Goal: Task Accomplishment & Management: Manage account settings

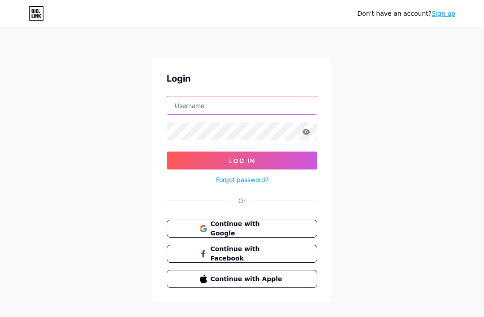
click at [277, 112] on input "text" at bounding box center [242, 105] width 150 height 18
type input "11139676"
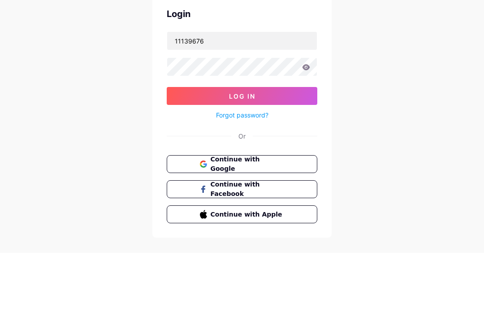
click at [386, 86] on div "Don't have an account? Sign up Login 11139676 Log In Forgot password? Or Contin…" at bounding box center [242, 165] width 484 height 331
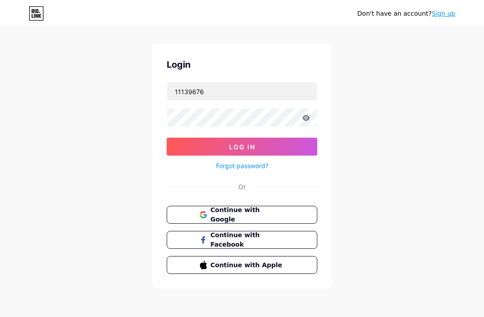
click at [293, 206] on button "Continue with Google" at bounding box center [242, 215] width 151 height 18
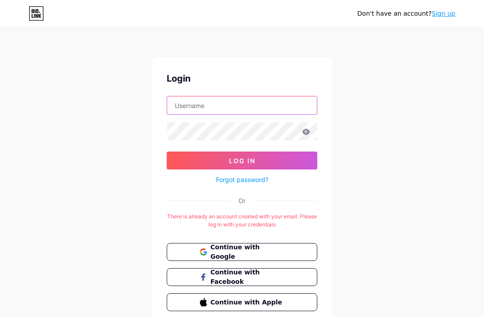
click at [311, 108] on input "text" at bounding box center [242, 105] width 150 height 18
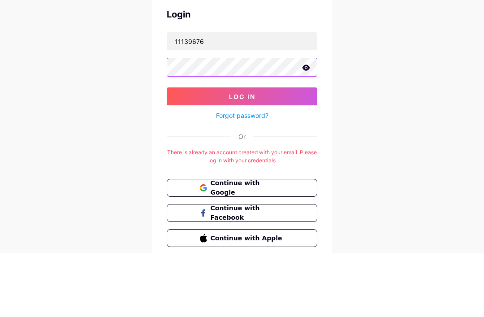
click at [290, 151] on button "Log In" at bounding box center [242, 160] width 151 height 18
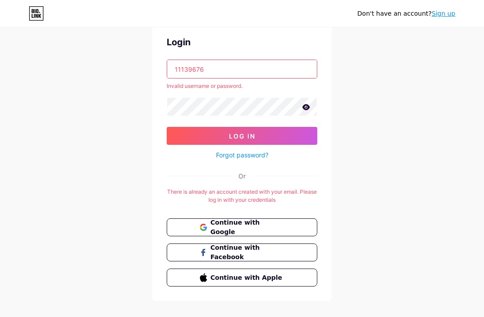
click at [308, 108] on icon at bounding box center [306, 107] width 8 height 6
click at [278, 127] on button "Log In" at bounding box center [242, 136] width 151 height 18
click at [294, 69] on input "11139676" at bounding box center [242, 69] width 150 height 18
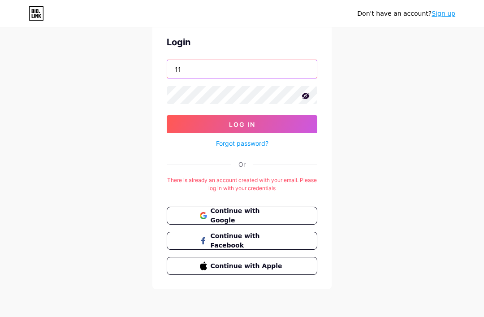
type input "1"
click at [269, 128] on button "Log In" at bounding box center [242, 124] width 151 height 18
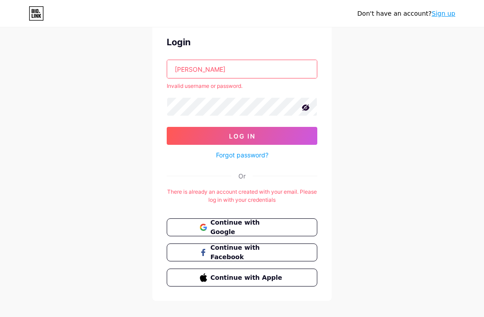
click at [292, 77] on input "Alexys" at bounding box center [242, 69] width 150 height 18
type input "A"
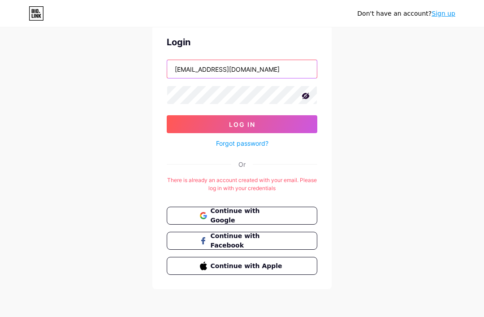
type input "11139676@student.craneschools.org"
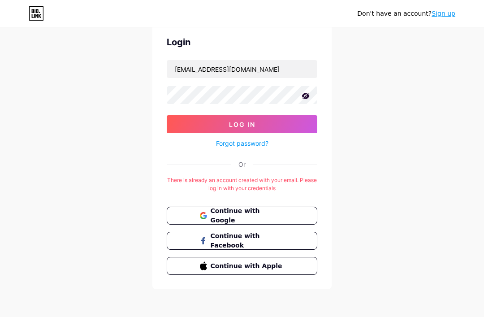
click at [290, 122] on button "Log In" at bounding box center [242, 124] width 151 height 18
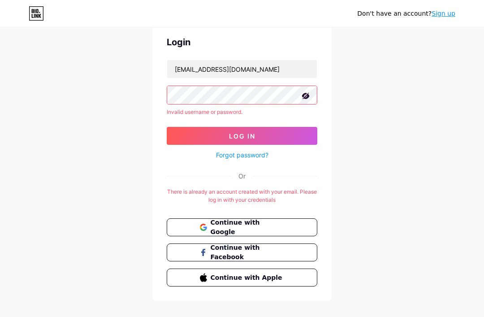
click at [282, 135] on button "Log In" at bounding box center [242, 136] width 151 height 18
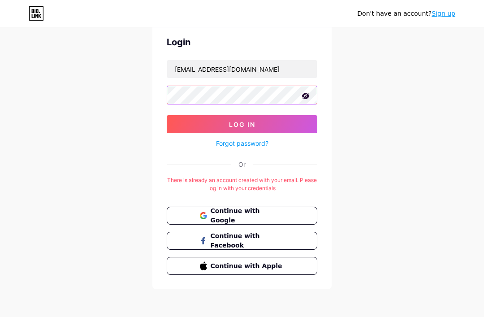
click at [294, 116] on button "Log In" at bounding box center [242, 124] width 151 height 18
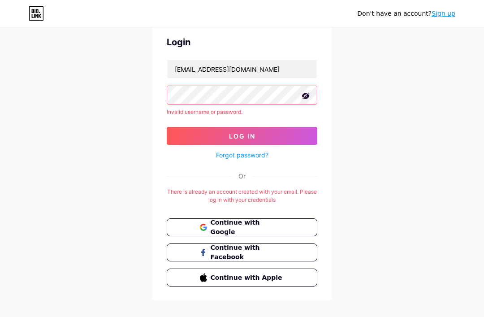
click at [197, 226] on button "Continue with Google" at bounding box center [242, 227] width 151 height 18
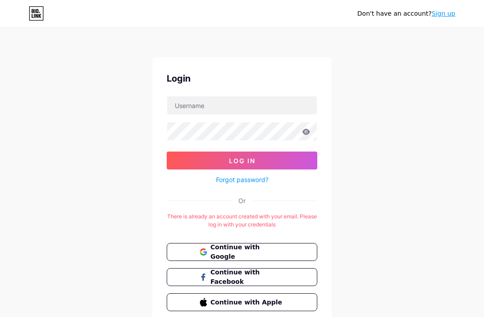
click at [296, 300] on button "Continue with Apple" at bounding box center [242, 302] width 151 height 18
click at [273, 279] on span "Continue with Facebook" at bounding box center [248, 276] width 74 height 19
click at [179, 276] on button "Continue with Facebook" at bounding box center [242, 277] width 151 height 18
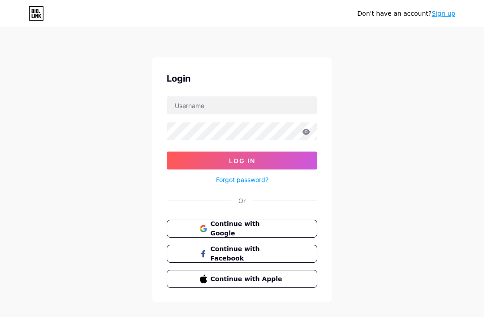
click at [304, 229] on button "Continue with Google" at bounding box center [242, 229] width 151 height 18
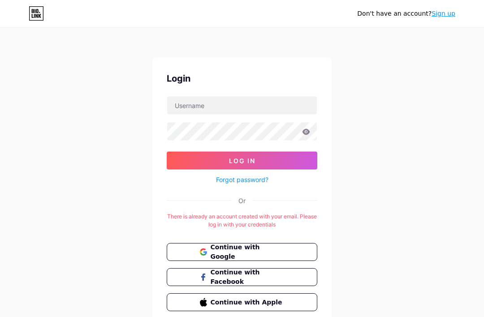
click at [452, 13] on link "Sign up" at bounding box center [443, 13] width 24 height 7
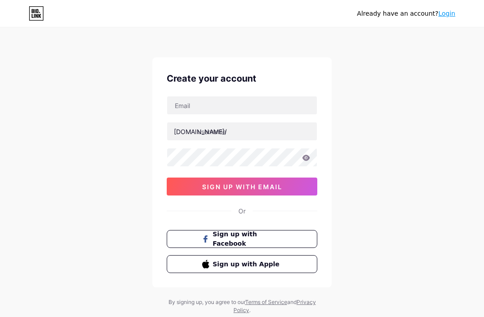
click at [448, 17] on link "Login" at bounding box center [446, 13] width 17 height 7
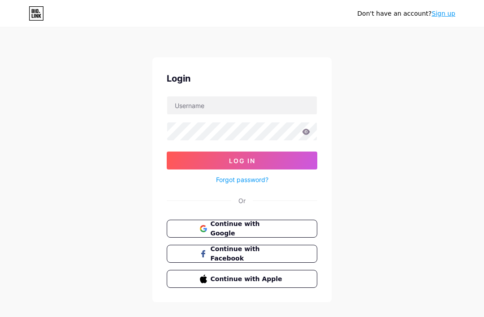
click at [288, 232] on button "Continue with Google" at bounding box center [242, 229] width 151 height 18
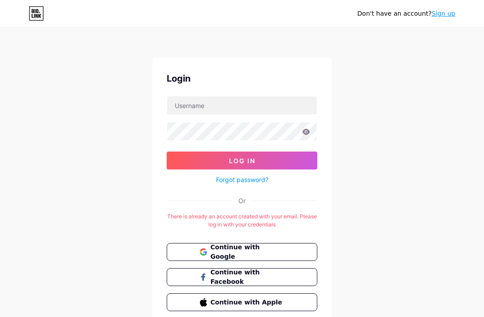
click at [209, 256] on button "Continue with Google" at bounding box center [242, 252] width 151 height 18
